Goal: Task Accomplishment & Management: Use online tool/utility

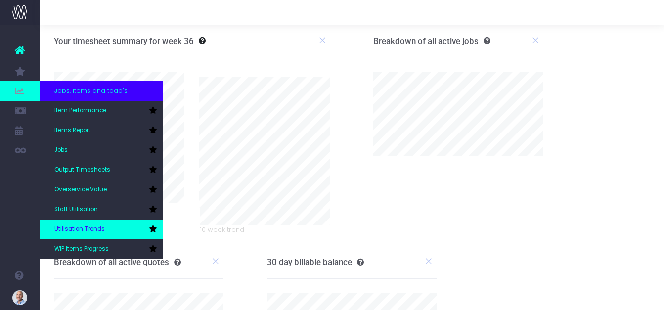
click at [86, 227] on span "Utilisation Trends" at bounding box center [79, 229] width 50 height 9
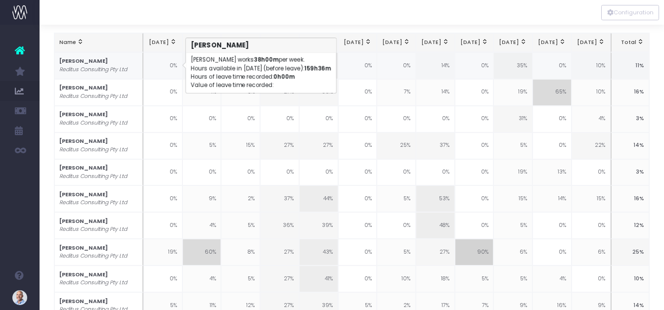
scroll to position [247, 0]
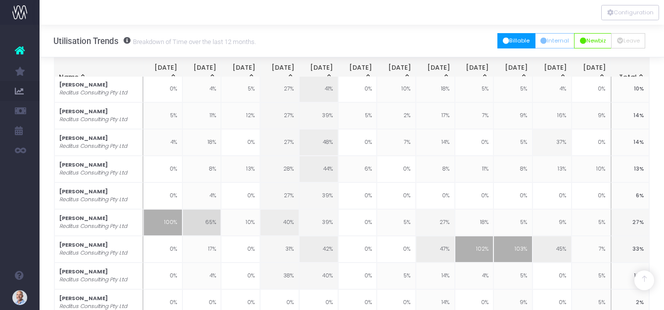
click at [508, 42] on button "Billable" at bounding box center [516, 40] width 38 height 15
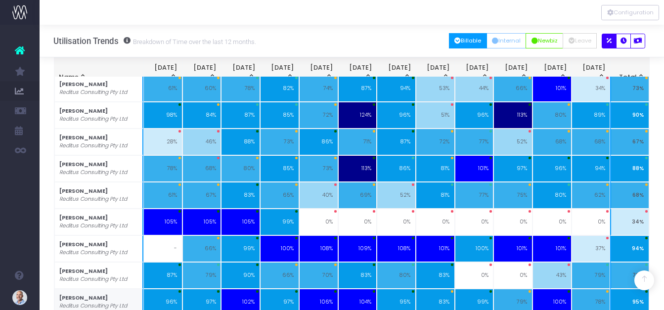
scroll to position [571, 0]
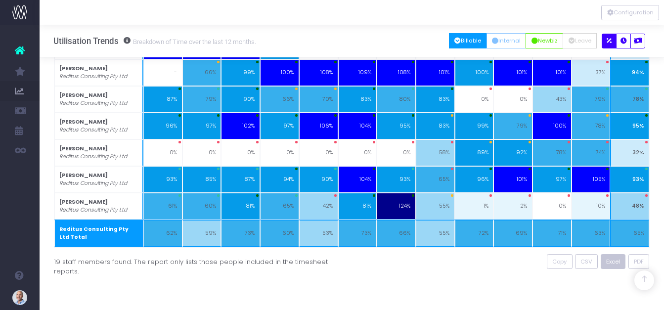
click at [617, 262] on span "Excel" at bounding box center [613, 261] width 14 height 8
click at [359, 32] on div "Utilisation Trends Breakdown of Time over the last 12 months. All Billable Inte…" at bounding box center [352, 41] width 624 height 33
